Goal: Task Accomplishment & Management: Use online tool/utility

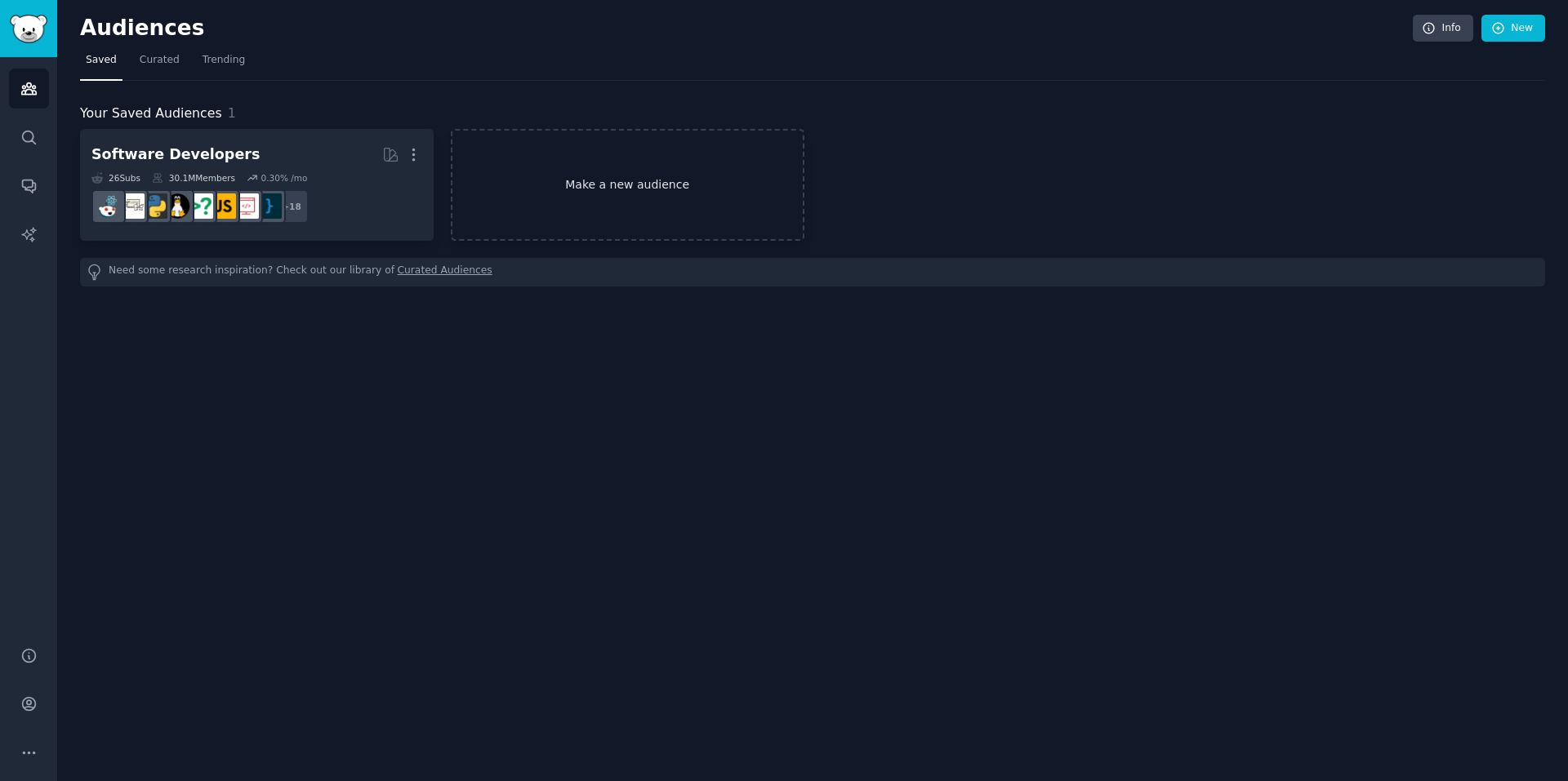
click at [559, 193] on link "Make a new audience" at bounding box center [627, 184] width 353 height 112
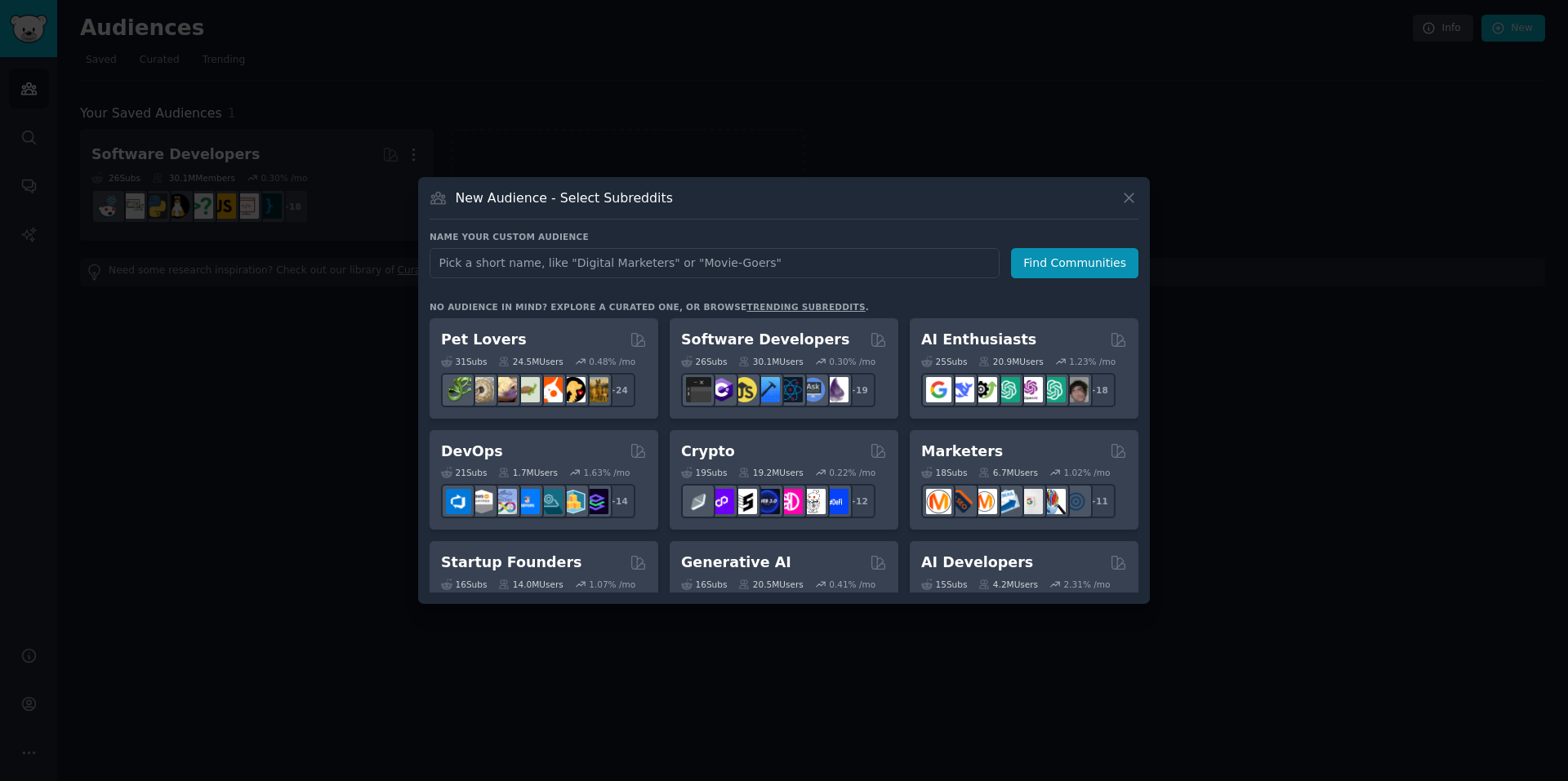
drag, startPoint x: 971, startPoint y: 359, endPoint x: 744, endPoint y: 266, distance: 245.3
click at [973, 357] on div "25 Sub s 20.9M Users 1.23 % /mo" at bounding box center [1024, 361] width 206 height 11
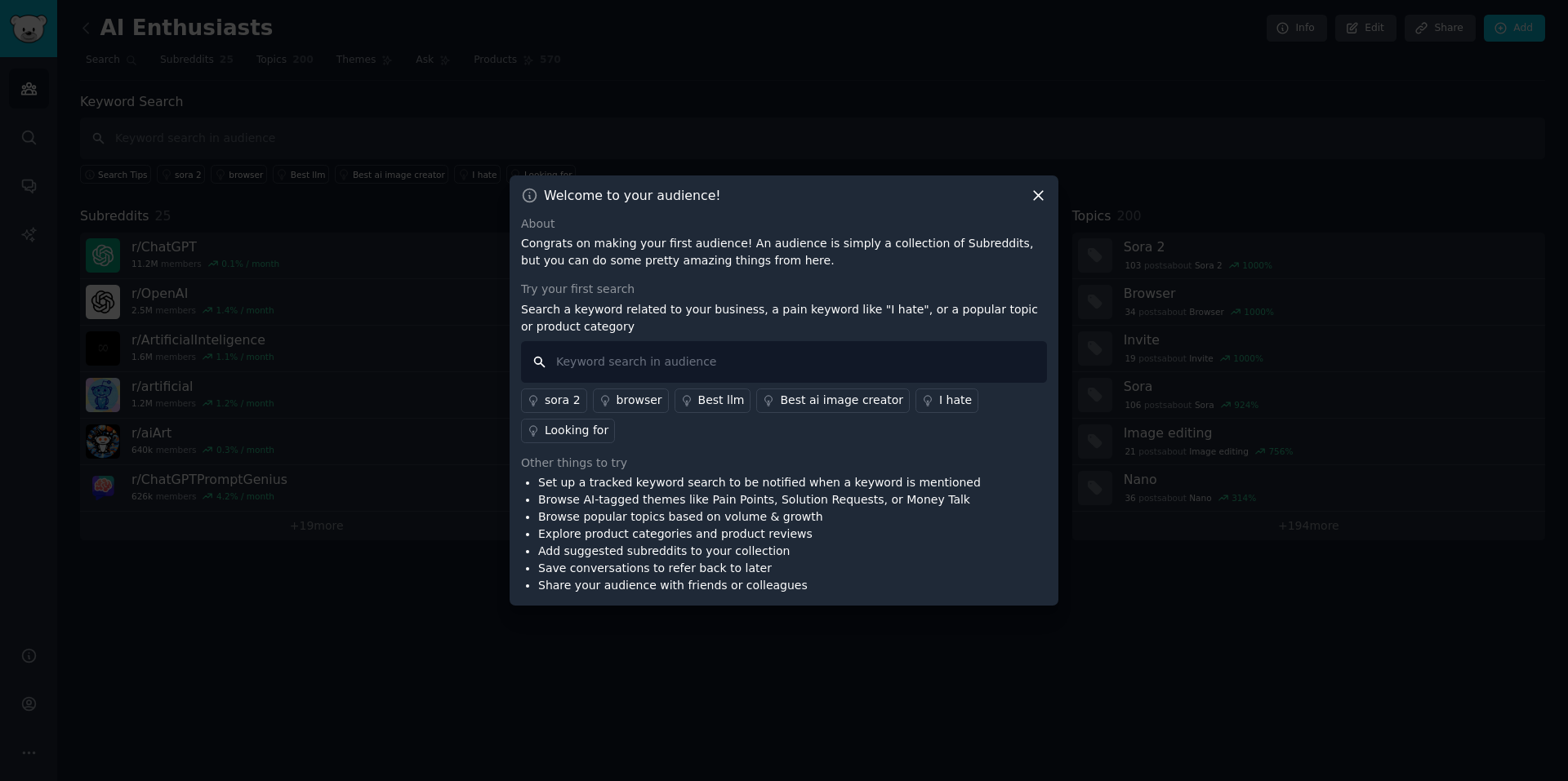
click at [808, 383] on input "text" at bounding box center [784, 361] width 526 height 41
type input "gumloop"
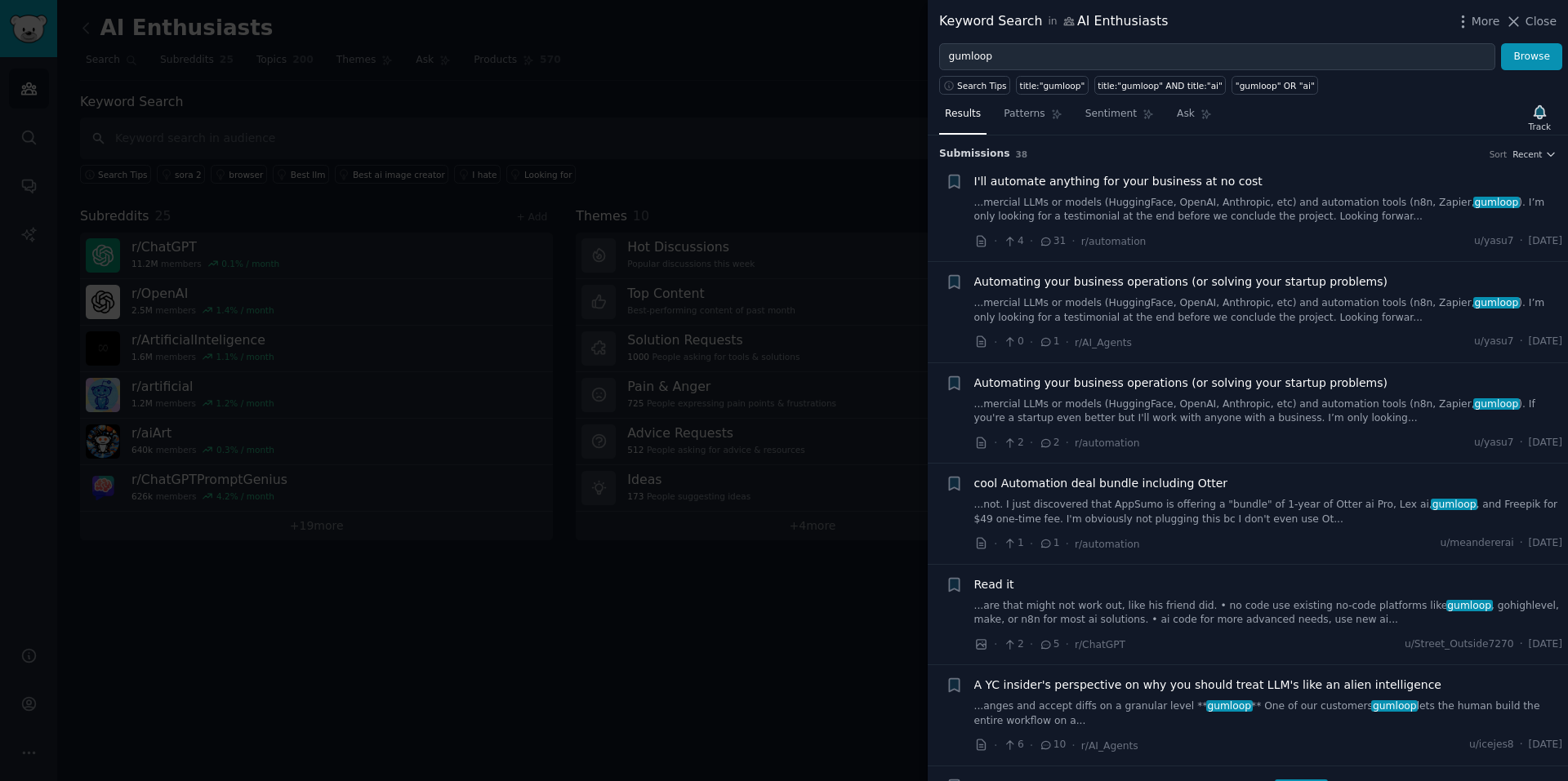
click at [1193, 189] on span "I'll automate anything for your business at no cost" at bounding box center [1118, 182] width 289 height 18
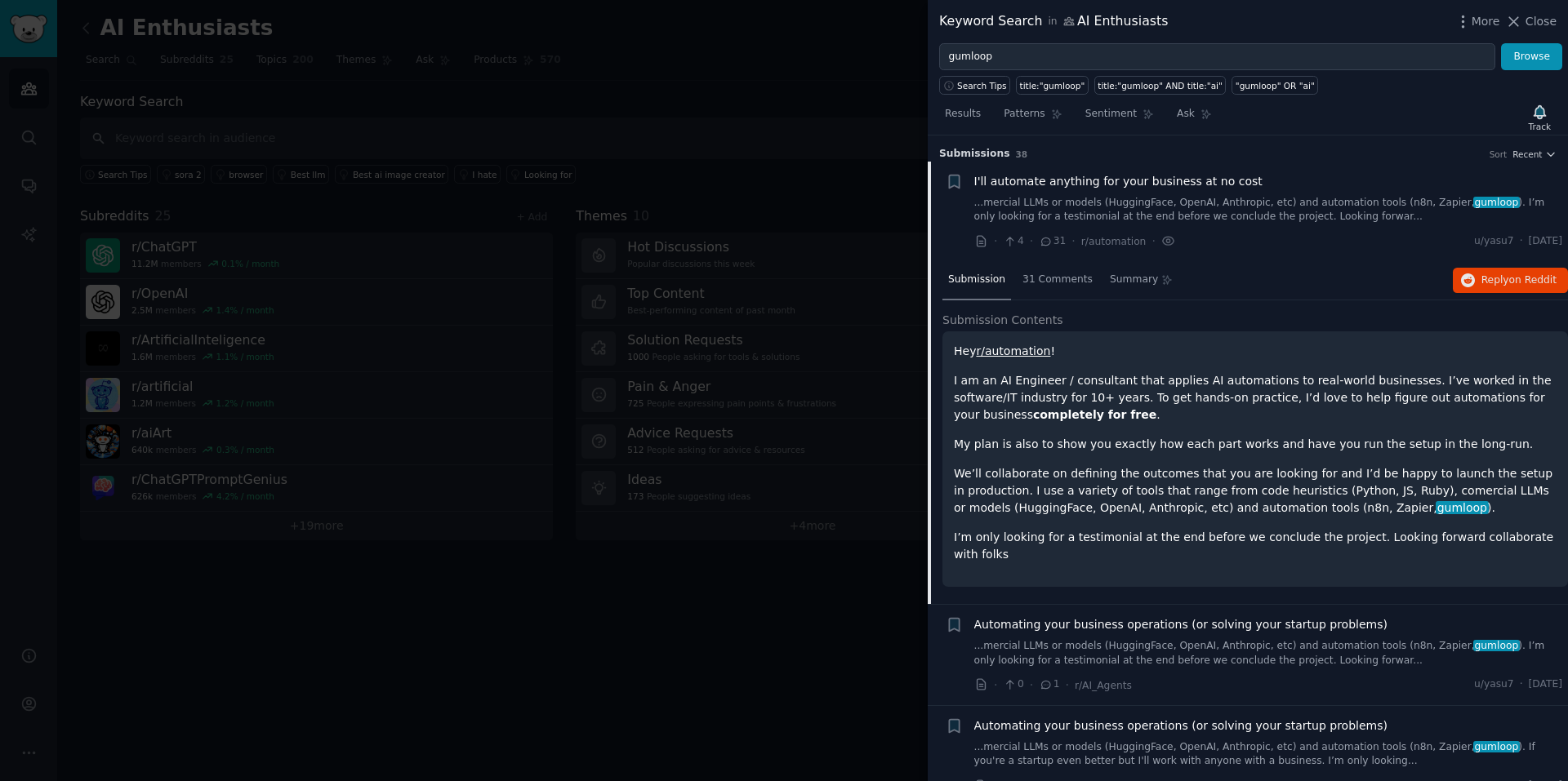
click at [1206, 221] on link "...mercial LLMs or models (HuggingFace, OpenAI, Anthropic, etc) and automation …" at bounding box center [1268, 209] width 588 height 29
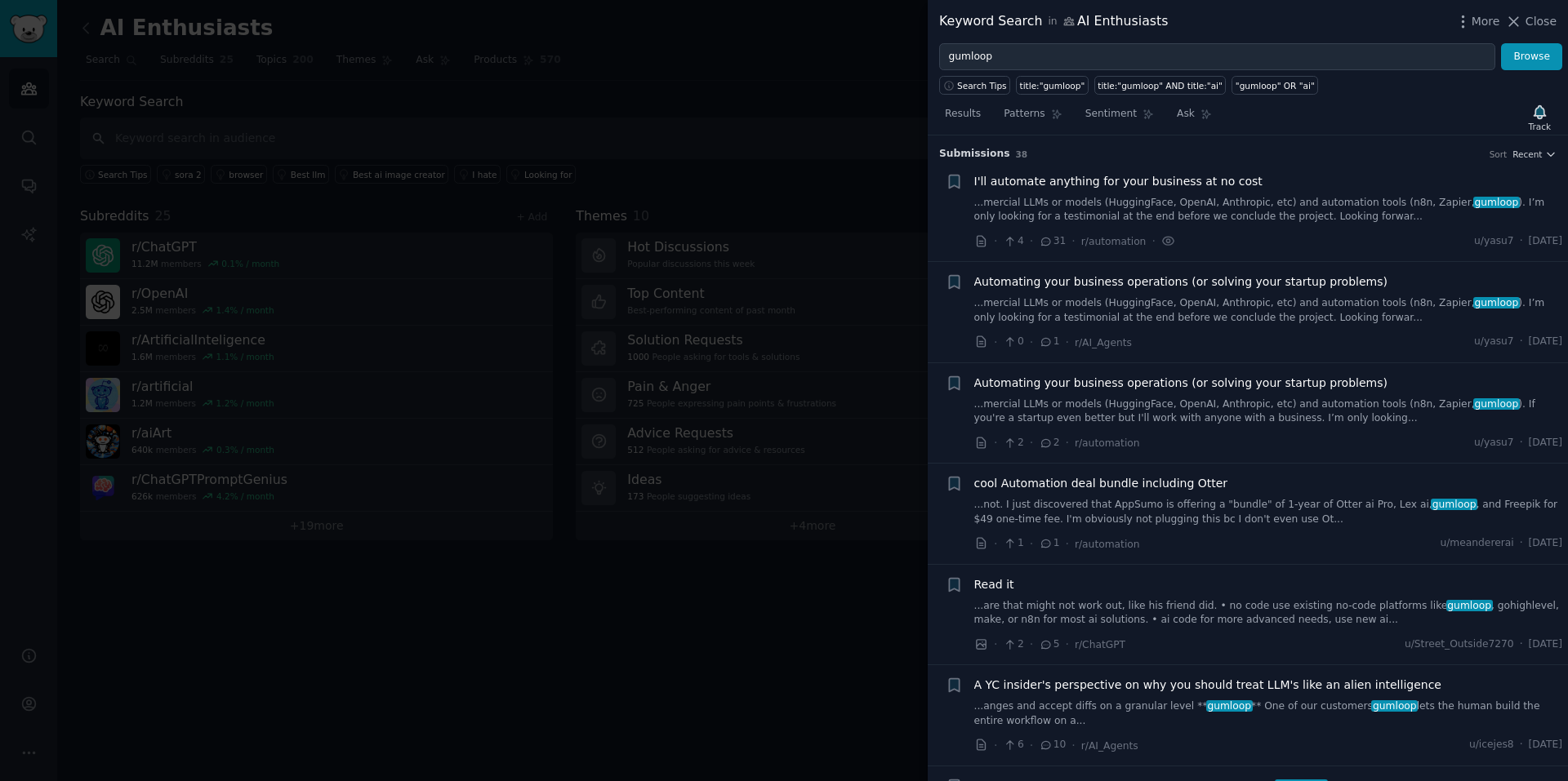
scroll to position [26, 0]
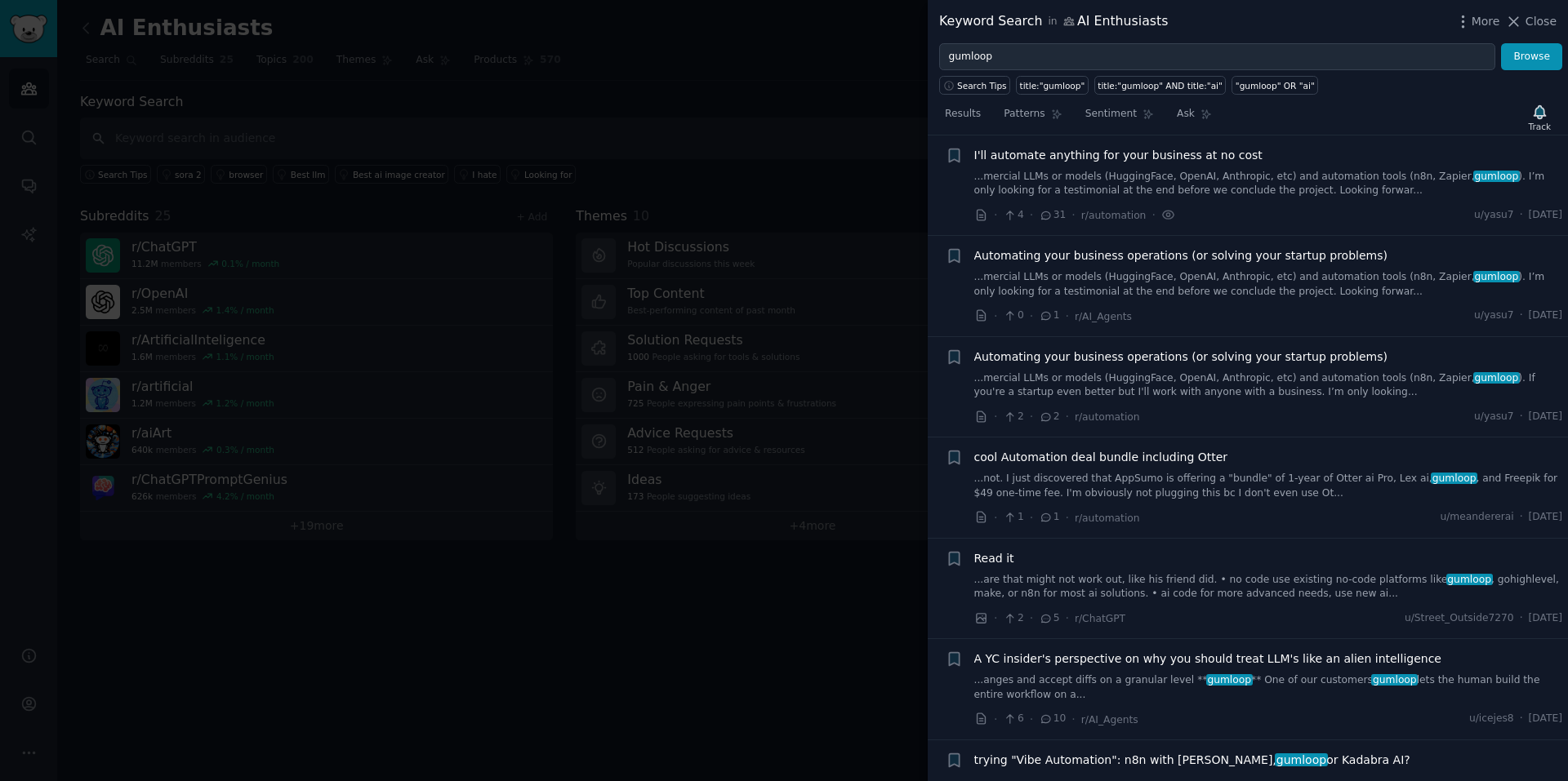
click at [1189, 267] on div "Automating your business operations (or solving your startup problems) ...merci…" at bounding box center [1268, 273] width 588 height 52
click at [1160, 250] on span "Automating your business operations (or solving your startup problems)" at bounding box center [1181, 255] width 413 height 18
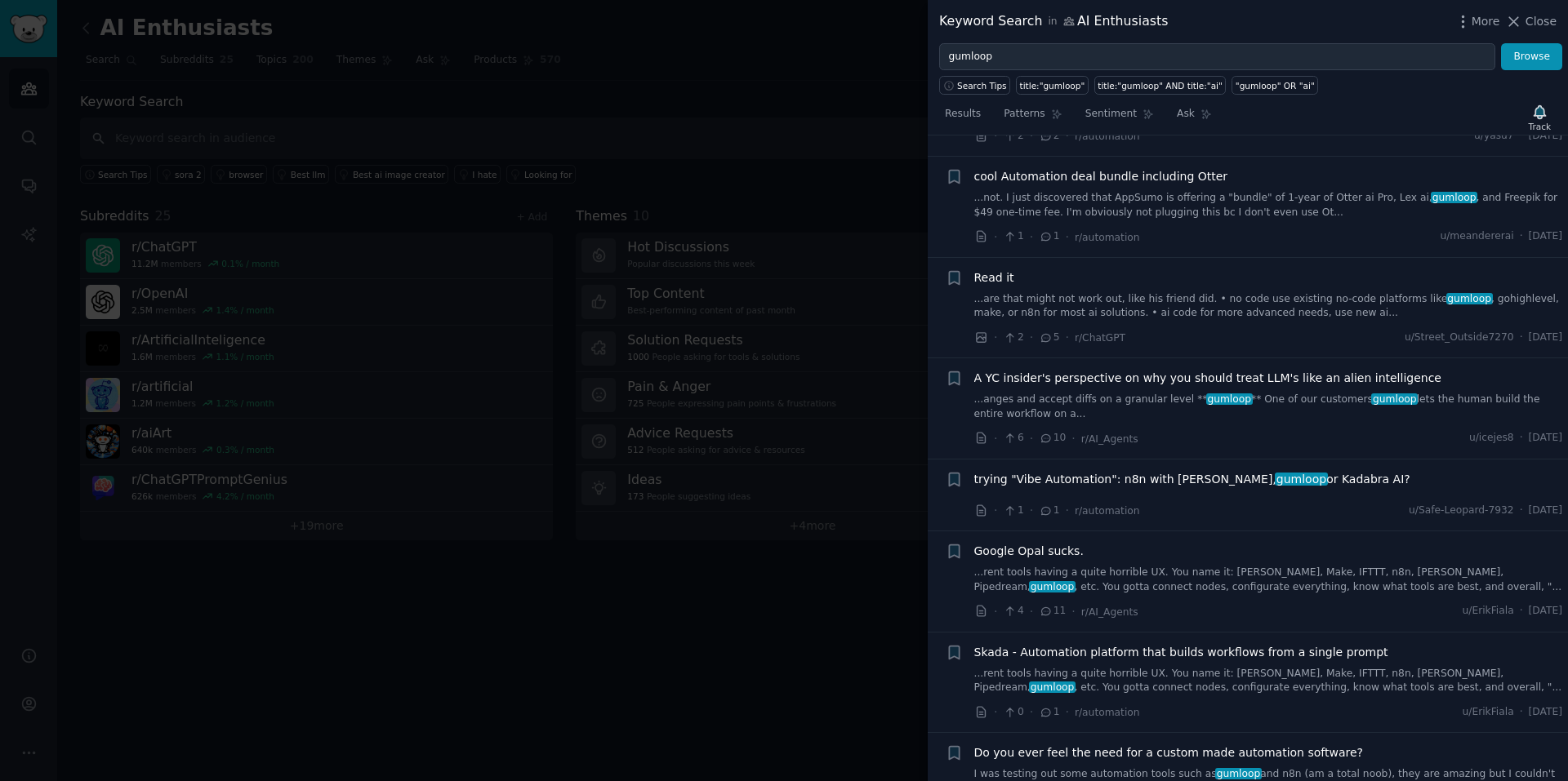
scroll to position [692, 0]
